Goal: Find specific page/section

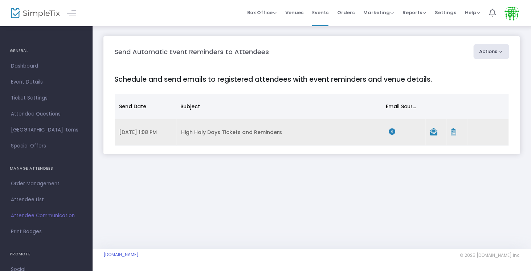
click at [157, 133] on span "9/22/2025 1:08 PM" at bounding box center [138, 131] width 38 height 7
click at [455, 133] on icon "Data table" at bounding box center [453, 131] width 5 height 7
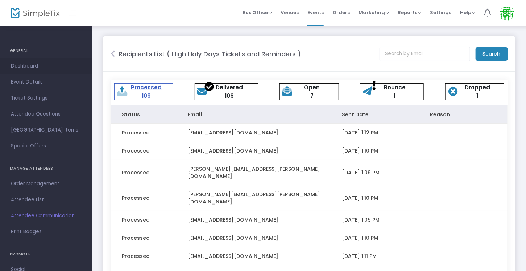
click at [18, 64] on span "Dashboard" at bounding box center [46, 65] width 71 height 9
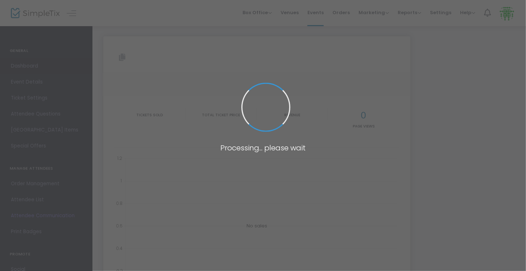
type input "https://www.simpletix.com/e/tae-partner-high-holy-days-tickets-2025-tickets-225…"
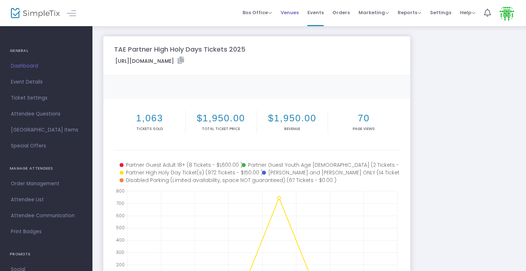
click at [296, 15] on span "Venues" at bounding box center [290, 12] width 18 height 18
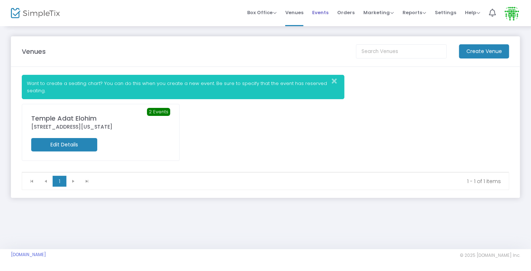
click at [323, 12] on span "Events" at bounding box center [320, 12] width 16 height 18
